Goal: Communication & Community: Ask a question

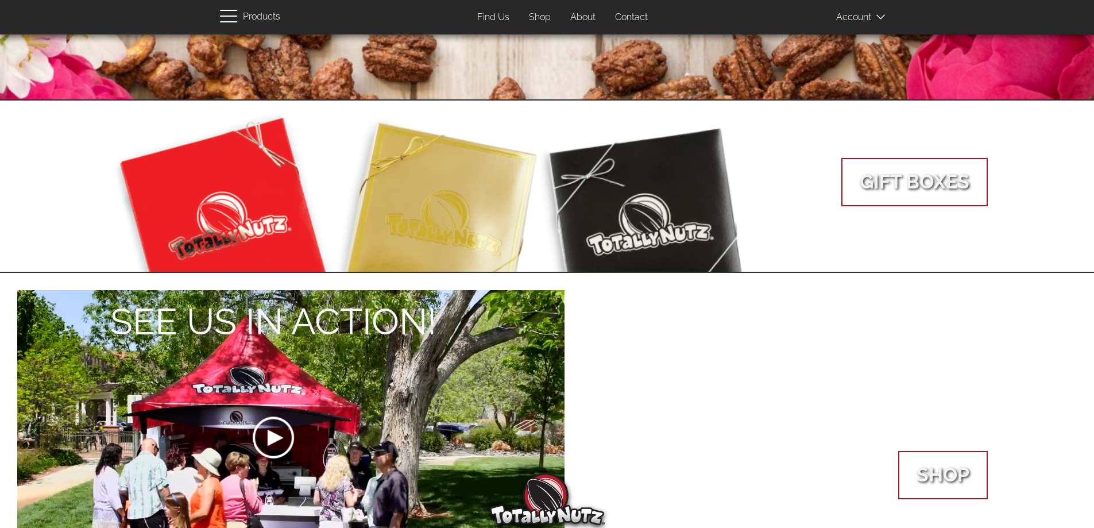
scroll to position [115, 0]
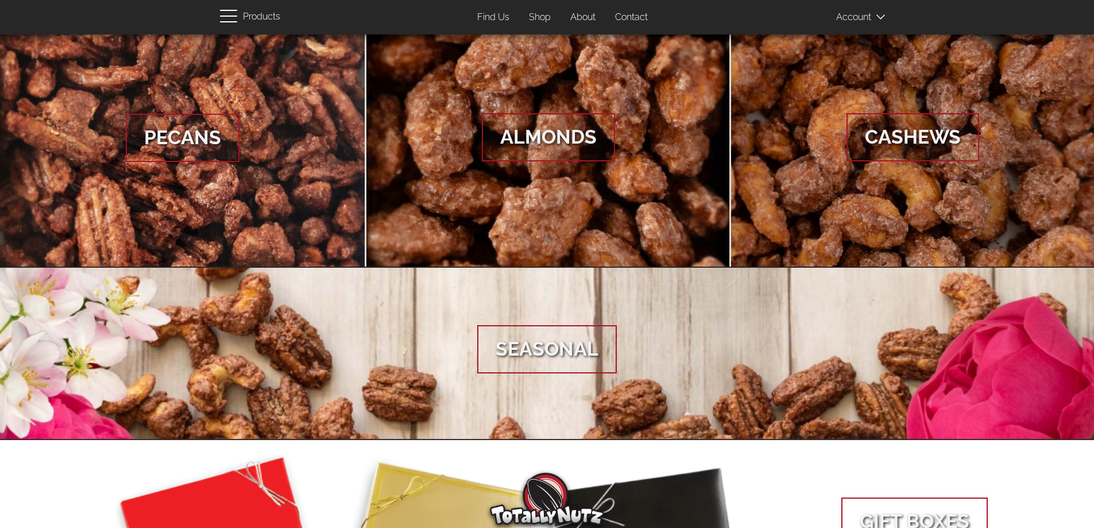
click at [627, 17] on link "Contact" at bounding box center [631, 17] width 50 height 22
click at [636, 18] on link "Contact" at bounding box center [631, 17] width 50 height 22
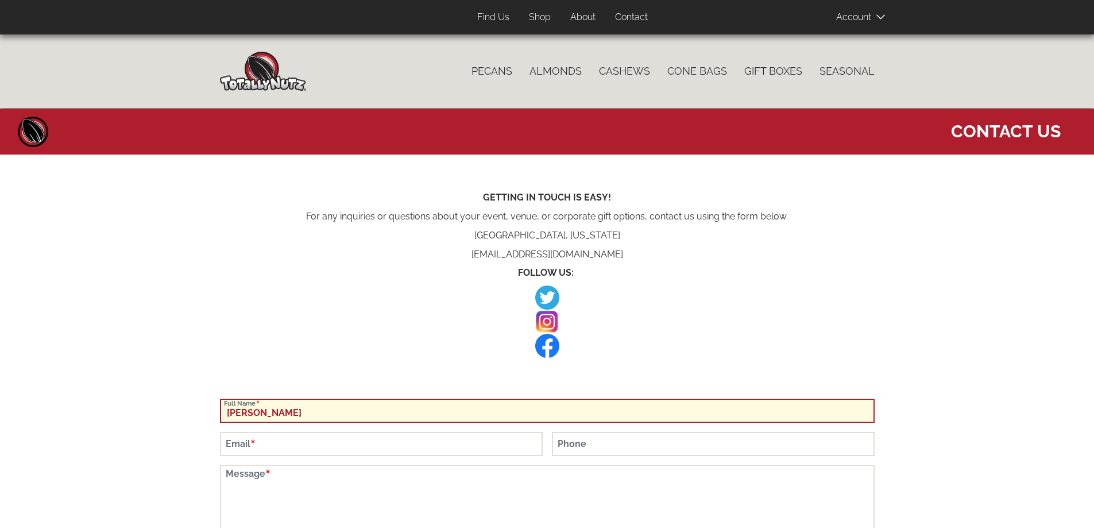
type input "[PERSON_NAME]"
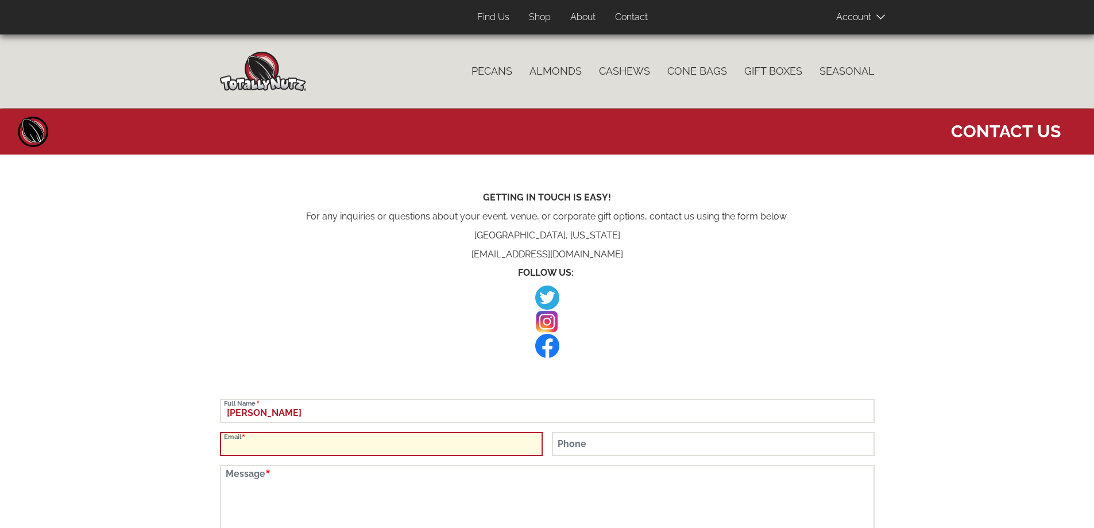
click at [406, 450] on input "Email" at bounding box center [381, 444] width 323 height 24
paste input "[PERSON_NAME][EMAIL_ADDRESS][DOMAIN_NAME]"
type input "[PERSON_NAME][EMAIL_ADDRESS][DOMAIN_NAME]"
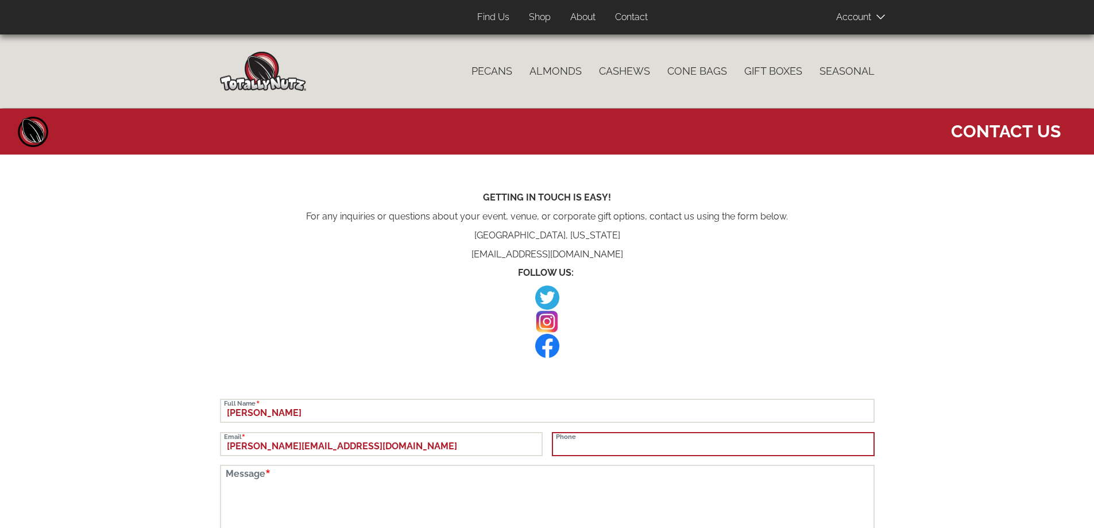
click at [644, 444] on input "Phone" at bounding box center [713, 444] width 323 height 24
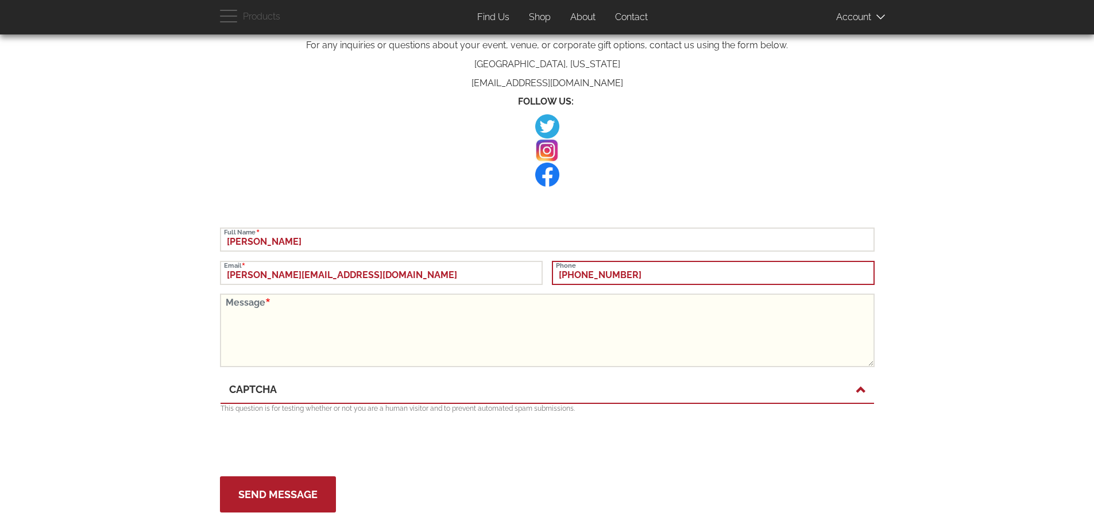
scroll to position [172, 0]
type input "[PHONE_NUMBER]"
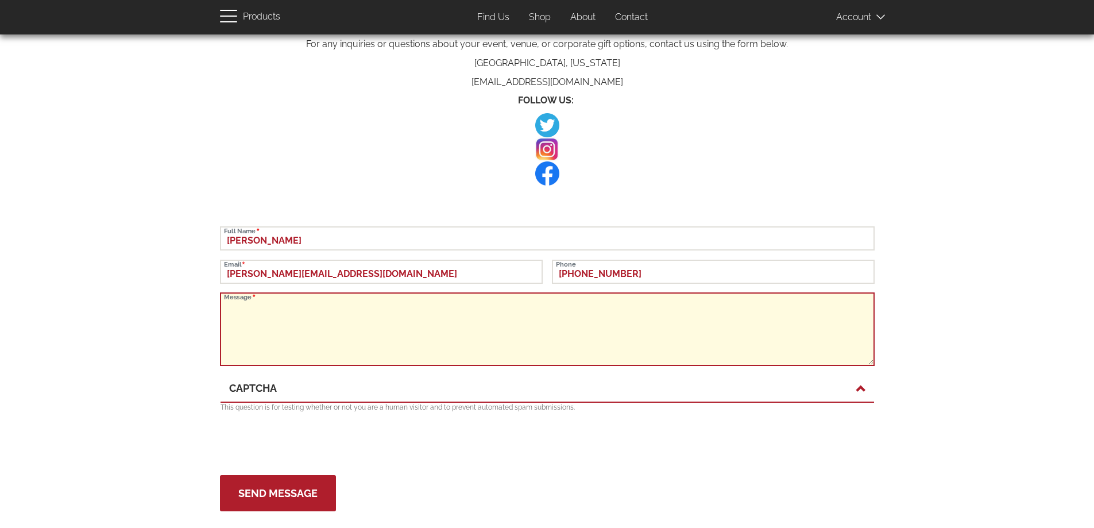
click at [284, 306] on textarea "Message" at bounding box center [547, 329] width 655 height 74
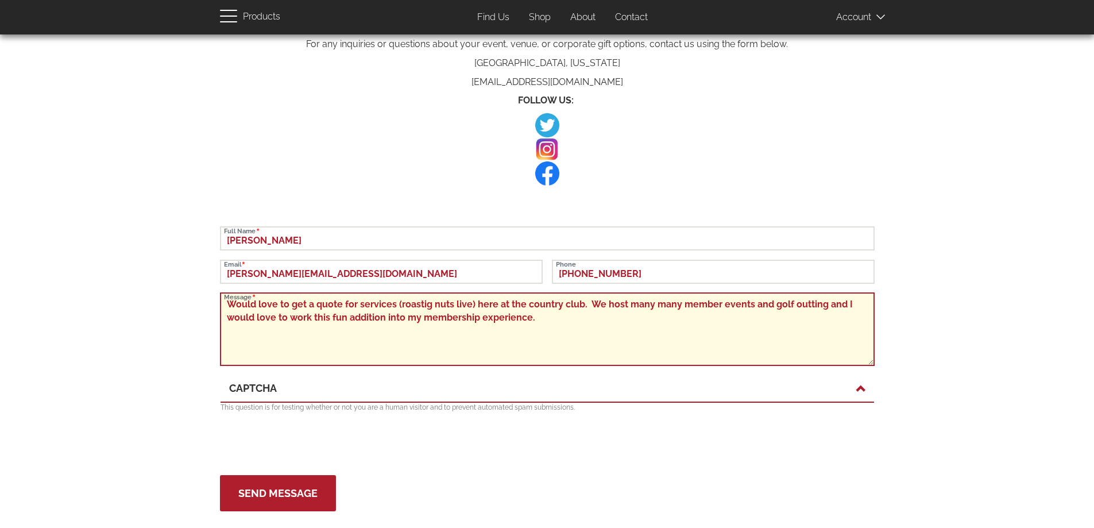
click at [420, 306] on textarea "Would love to get a quote for services (roastig nuts live) here at the country …" at bounding box center [547, 329] width 655 height 74
click at [795, 300] on textarea "Would love to get a quote for services (roasting nuts live) here at the [GEOGRA…" at bounding box center [547, 329] width 655 height 74
click at [805, 306] on textarea "Would love to get a quote for services (roasting nuts live) here at the [GEOGRA…" at bounding box center [547, 329] width 655 height 74
click at [801, 315] on textarea "Would love to get a quote for services (roasting nuts live) here at the [GEOGRA…" at bounding box center [547, 329] width 655 height 74
type textarea "Would love to get a quote for services (roasting nuts live) here at the [GEOGRA…"
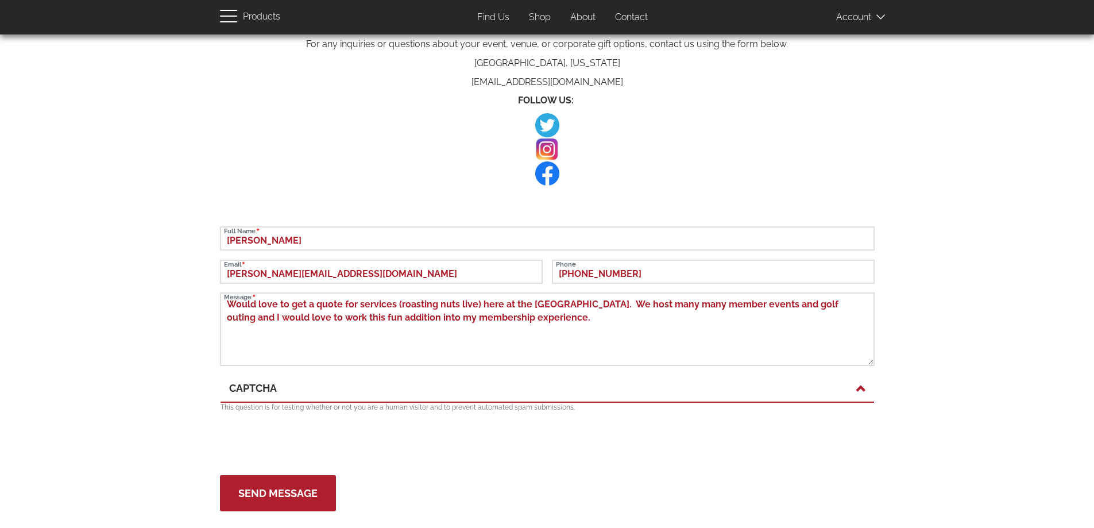
click at [810, 384] on link "CAPTCHA" at bounding box center [547, 388] width 636 height 15
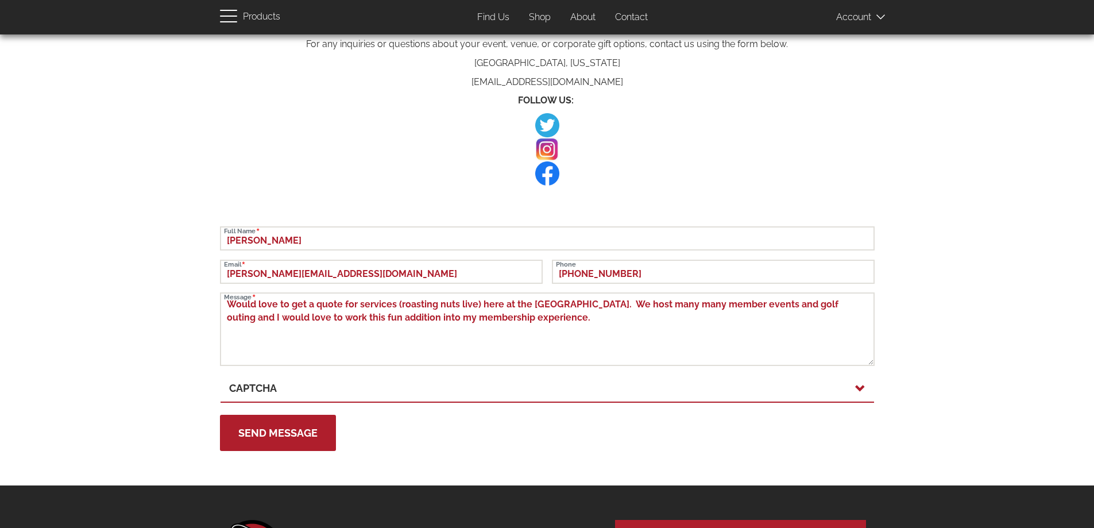
click at [811, 384] on link "CAPTCHA" at bounding box center [547, 388] width 636 height 15
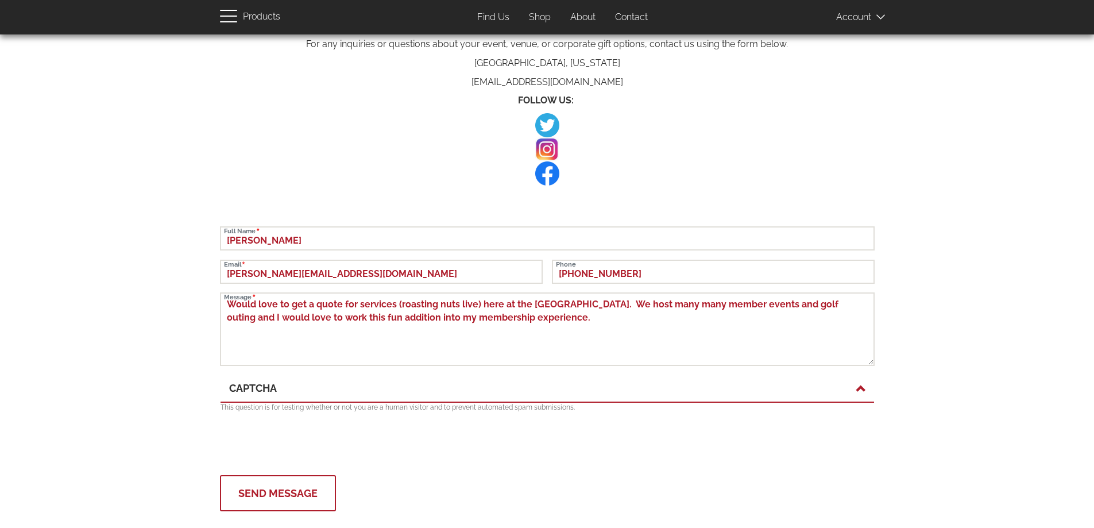
click at [252, 496] on button "Send Message" at bounding box center [278, 493] width 116 height 36
